Goal: Task Accomplishment & Management: Use online tool/utility

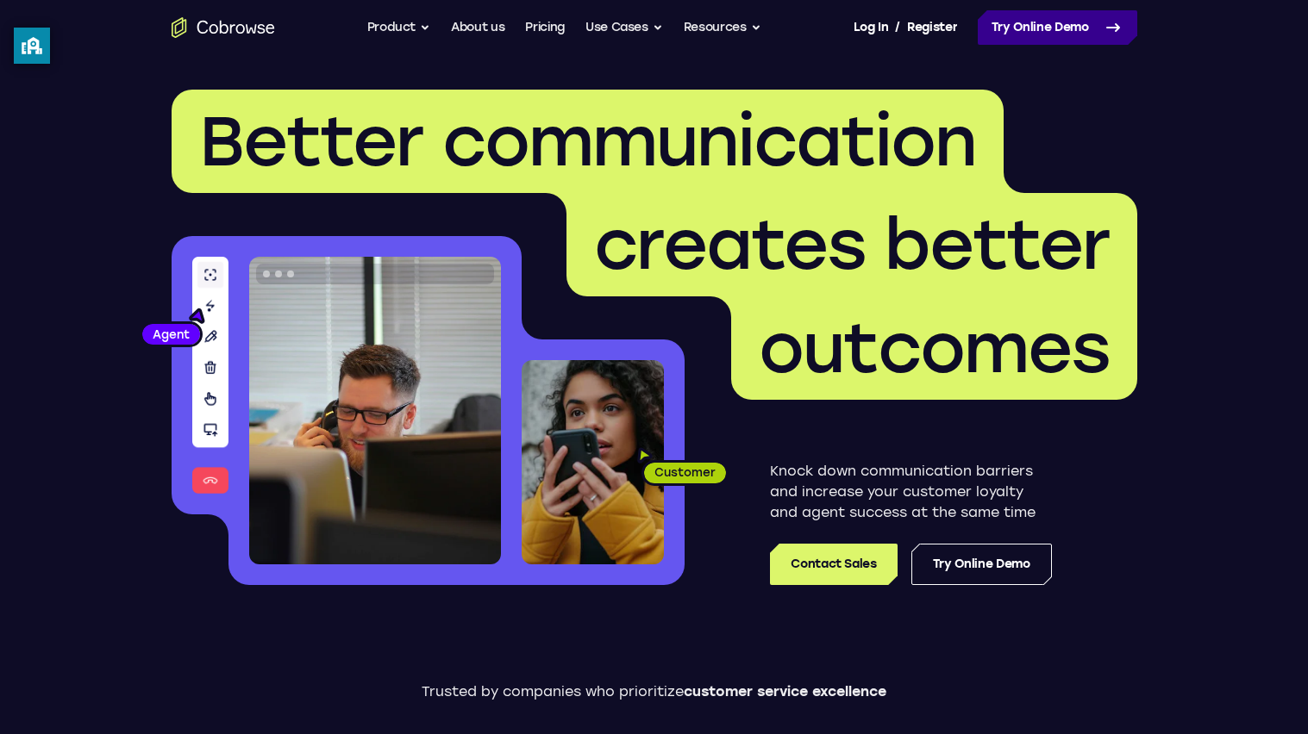
click at [1017, 23] on link "Try Online Demo" at bounding box center [1056, 27] width 159 height 34
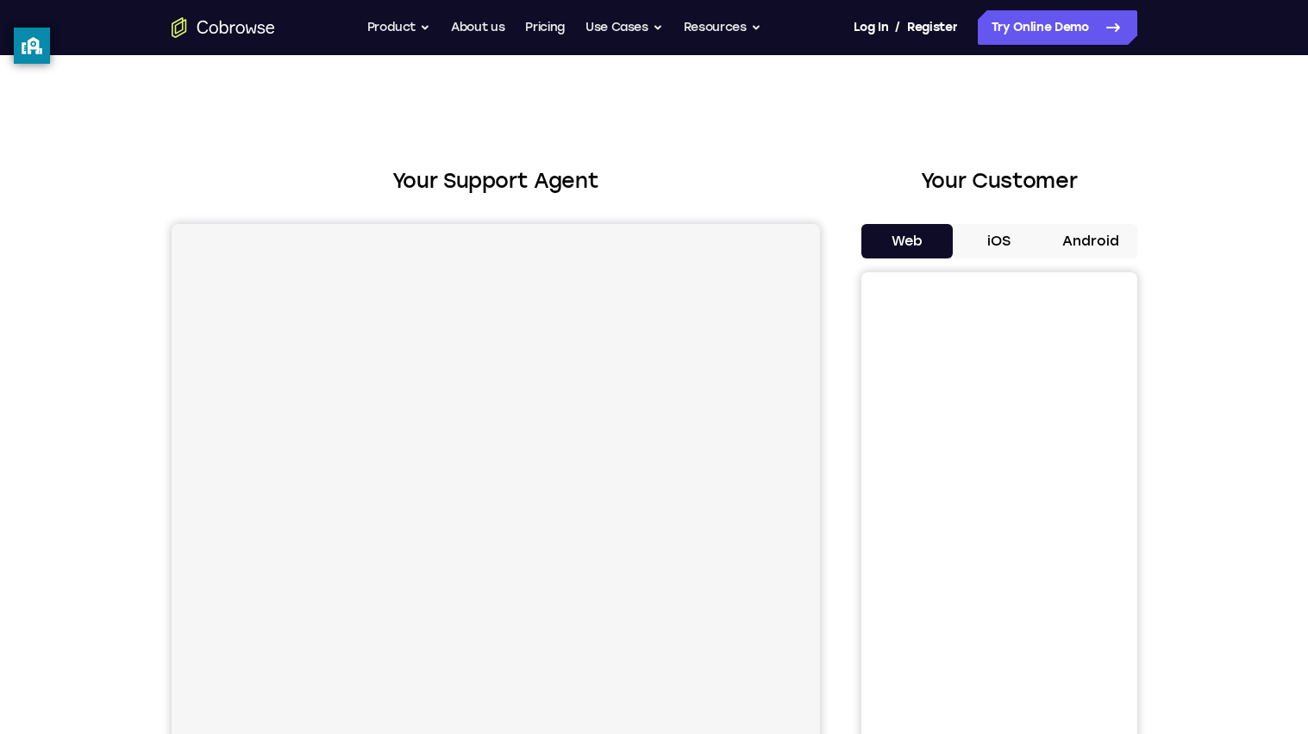
click at [989, 240] on button "iOS" at bounding box center [998, 241] width 92 height 34
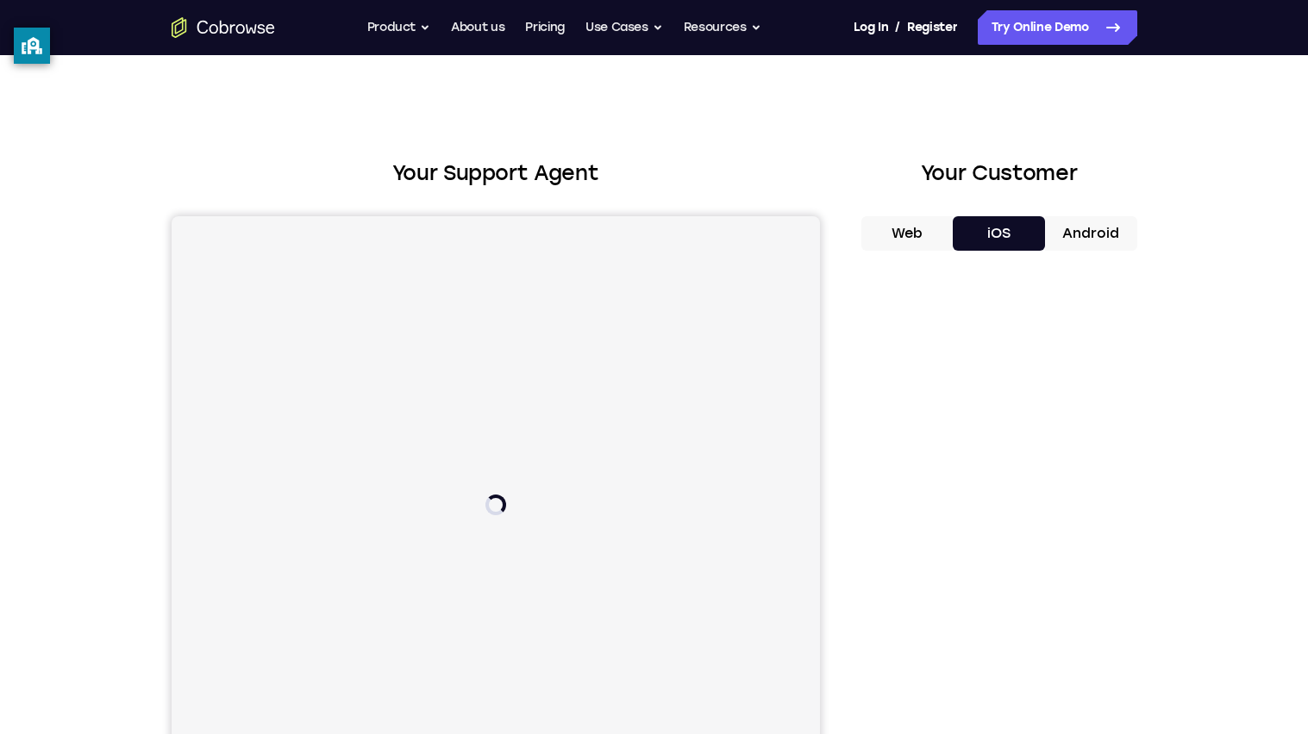
scroll to position [109, 0]
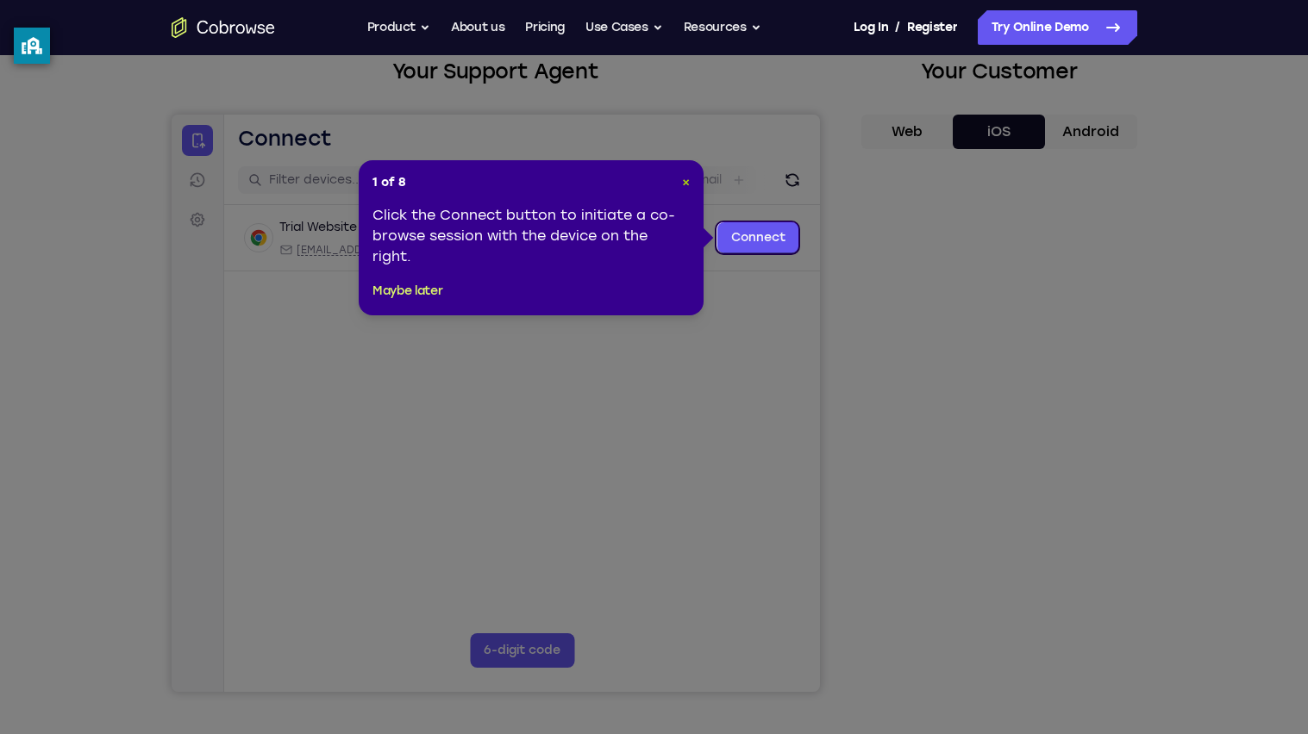
click at [685, 182] on span "×" at bounding box center [686, 182] width 8 height 15
